Goal: Task Accomplishment & Management: Manage account settings

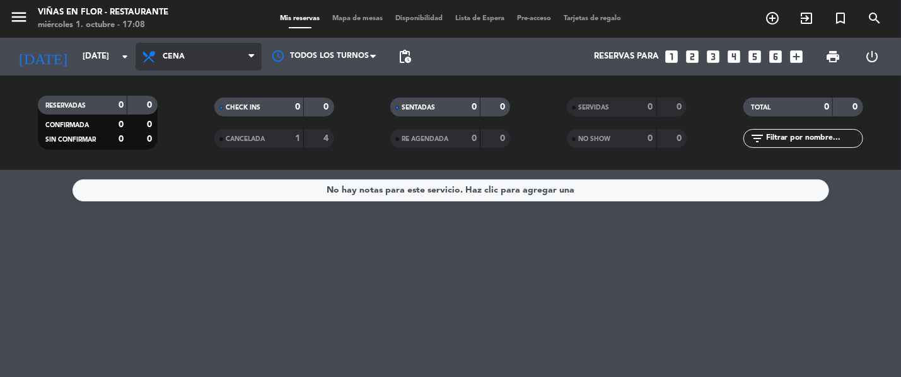
click at [209, 52] on span "Cena" at bounding box center [198, 57] width 126 height 28
click at [216, 104] on div "menu [PERSON_NAME] en Flor - Restaurante [DATE] 1. octubre - 17:08 Mis reservas…" at bounding box center [450, 85] width 901 height 170
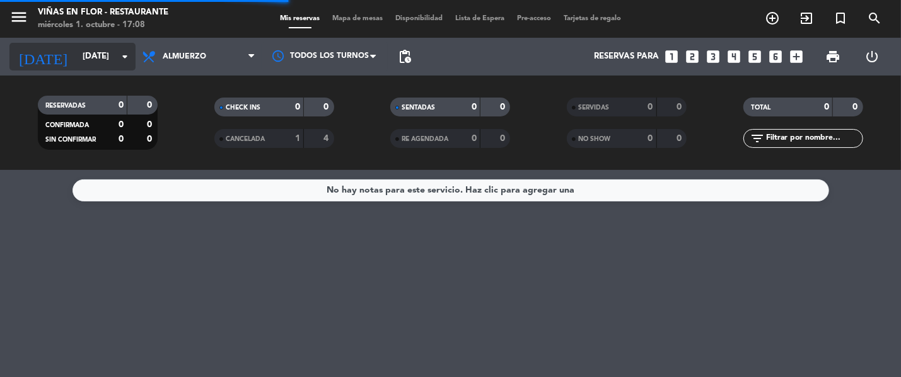
click at [76, 56] on input "[DATE]" at bounding box center [131, 56] width 110 height 23
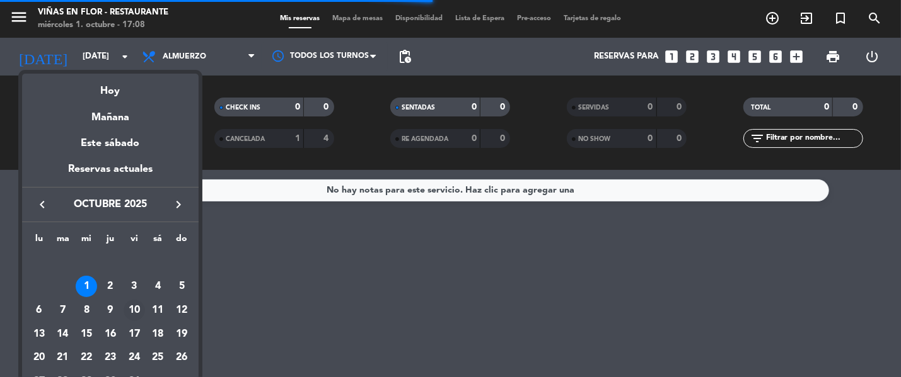
click at [141, 316] on div "10" at bounding box center [134, 310] width 21 height 21
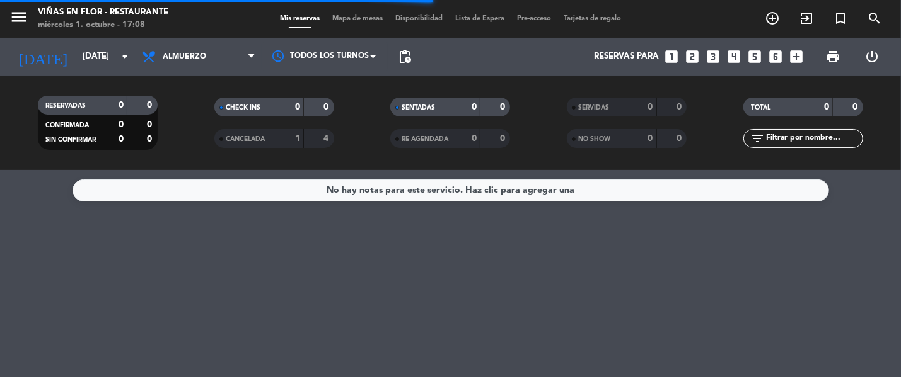
type input "[DATE]"
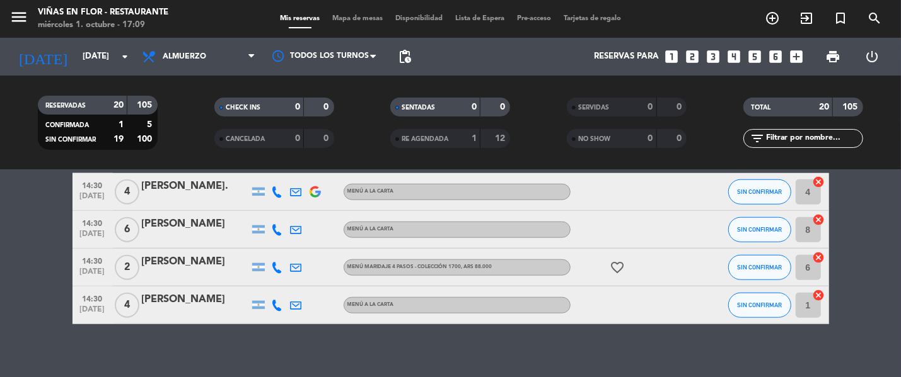
scroll to position [757, 0]
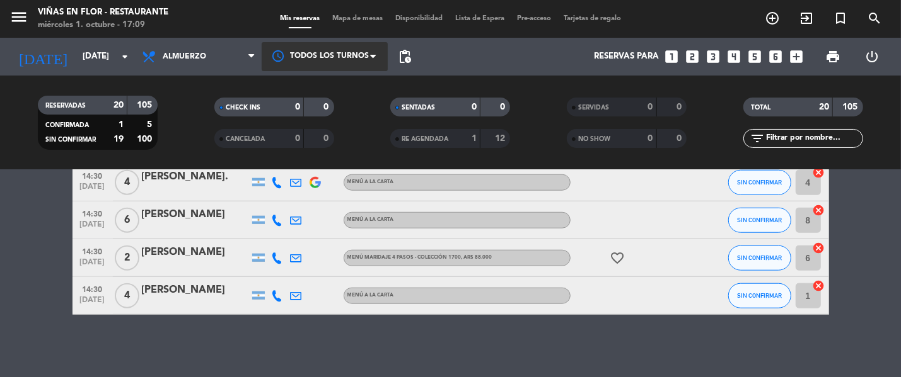
click at [310, 50] on div at bounding box center [325, 56] width 126 height 28
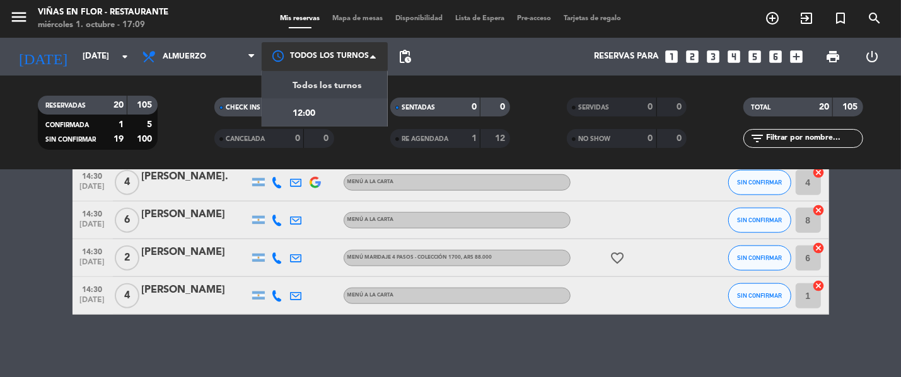
click at [308, 50] on div at bounding box center [325, 56] width 126 height 28
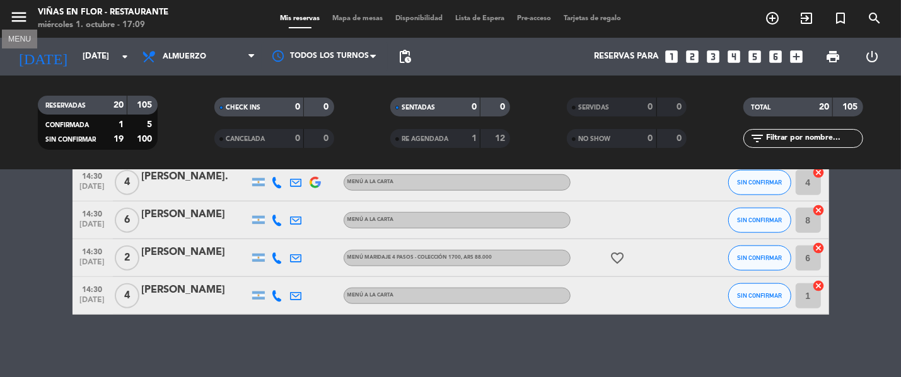
click at [23, 14] on icon "menu" at bounding box center [18, 17] width 19 height 19
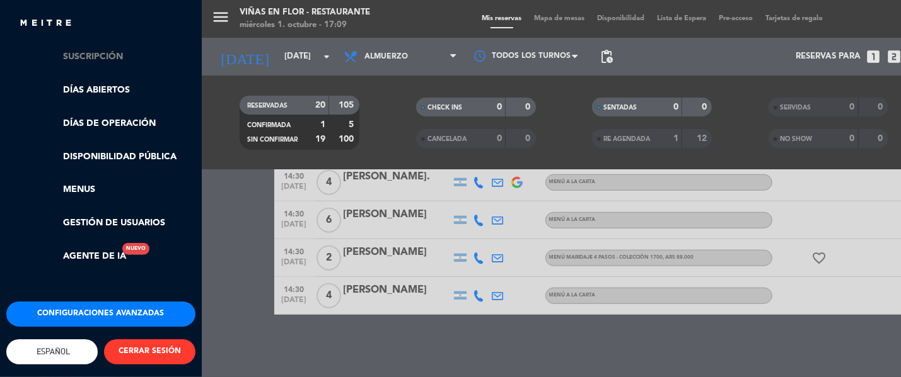
scroll to position [273, 0]
click at [87, 83] on link "Días abiertos" at bounding box center [114, 90] width 164 height 14
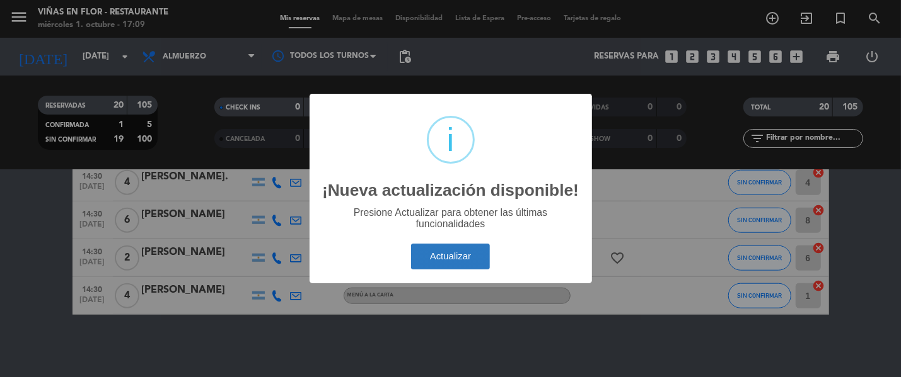
click at [471, 256] on button "Actualizar" at bounding box center [450, 257] width 79 height 26
